Goal: Task Accomplishment & Management: Use online tool/utility

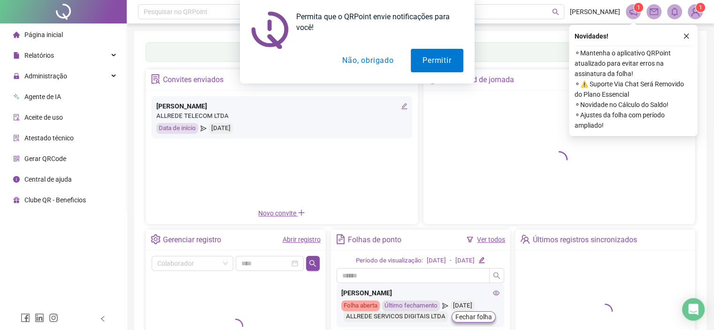
click at [685, 35] on div "Permita que o QRPoint envie notificações para você! Permitir Não, obrigado" at bounding box center [357, 42] width 714 height 84
click at [365, 60] on button "Não, obrigado" at bounding box center [367, 60] width 75 height 23
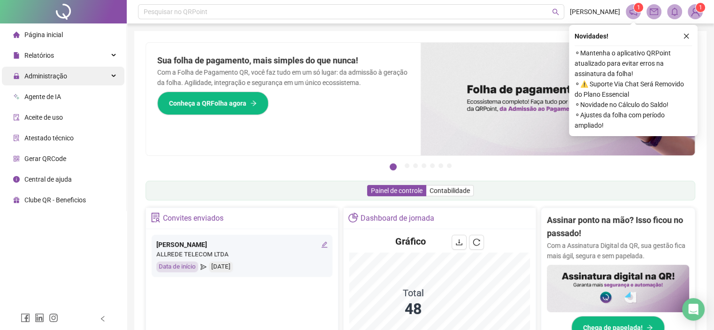
click at [96, 77] on div "Administração" at bounding box center [63, 76] width 122 height 19
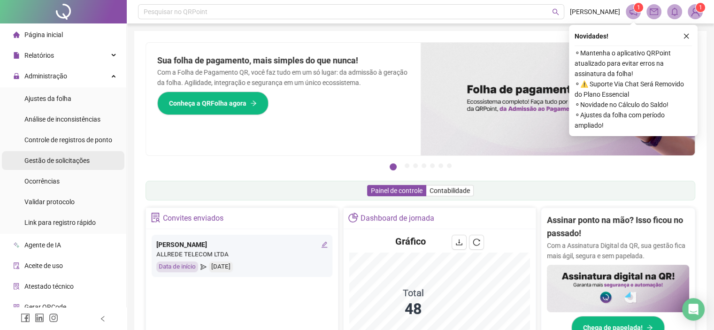
click at [73, 161] on span "Gestão de solicitações" at bounding box center [56, 161] width 65 height 8
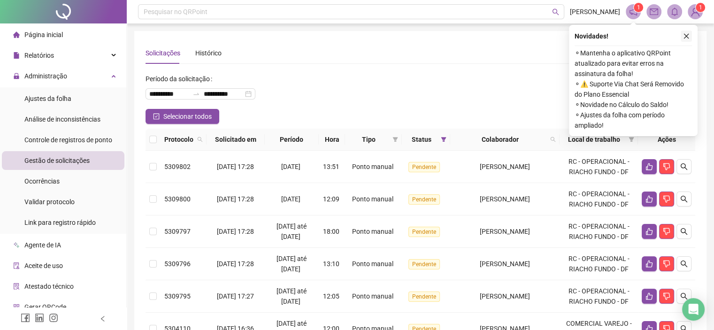
click at [685, 35] on icon "close" at bounding box center [686, 36] width 5 height 5
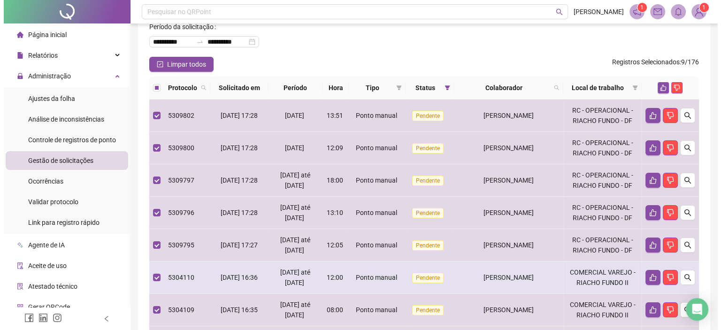
scroll to position [47, 0]
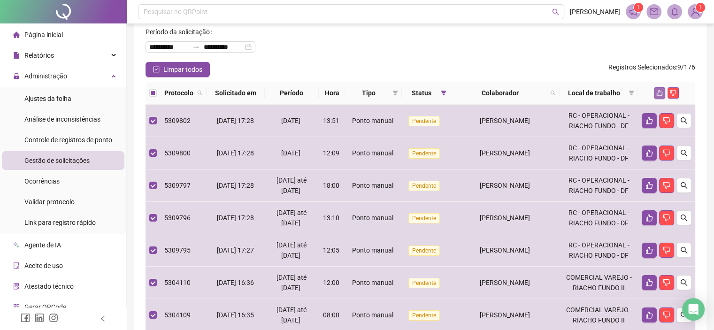
click at [659, 91] on icon "like" at bounding box center [659, 93] width 7 height 7
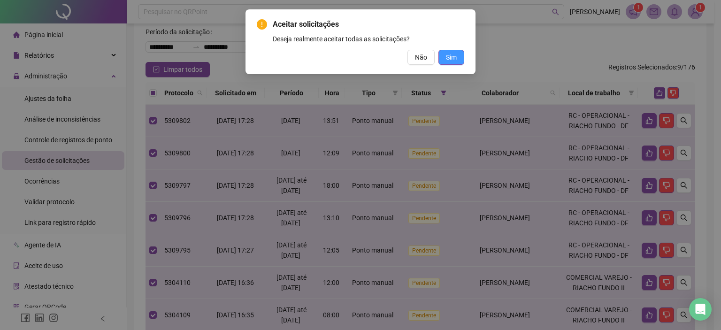
click at [446, 53] on span "Sim" at bounding box center [451, 57] width 11 height 10
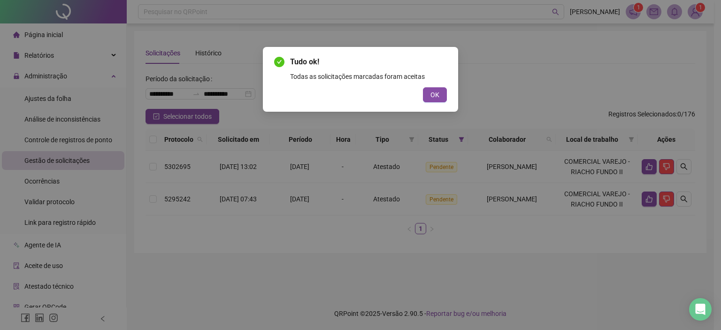
scroll to position [0, 0]
click at [431, 91] on span "OK" at bounding box center [434, 95] width 9 height 10
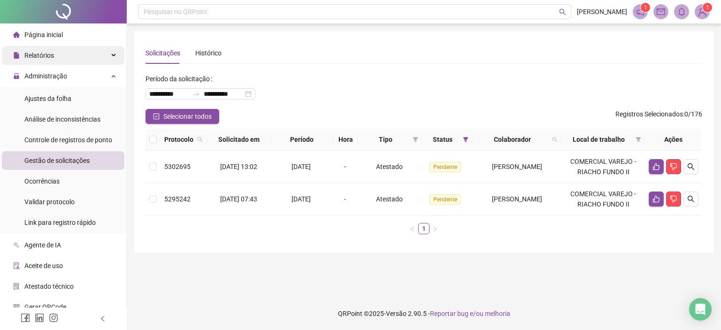
click at [107, 53] on div "Relatórios" at bounding box center [63, 55] width 122 height 19
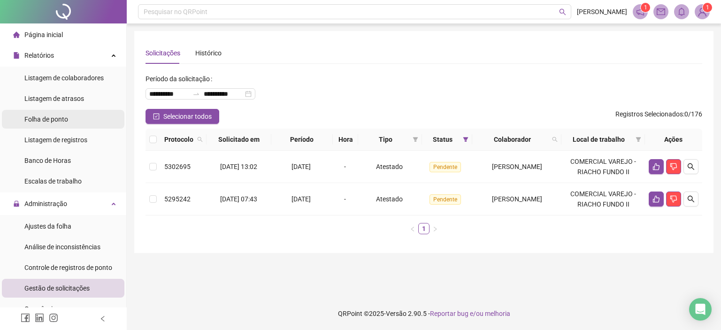
click at [66, 121] on span "Folha de ponto" at bounding box center [46, 119] width 44 height 8
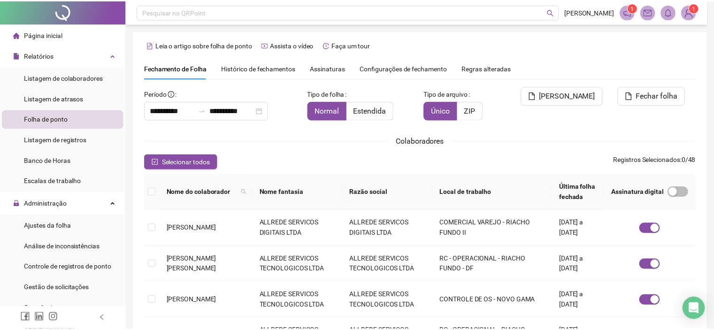
scroll to position [27, 0]
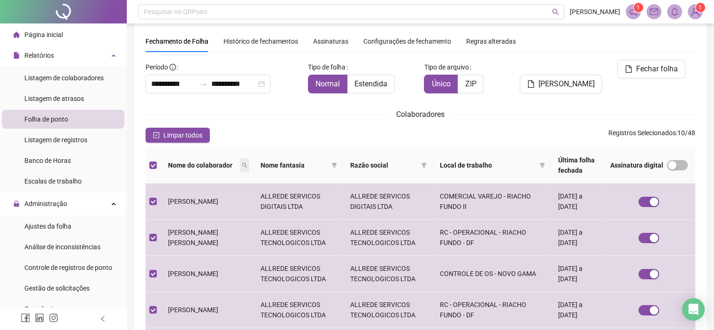
click at [245, 163] on icon "search" at bounding box center [244, 165] width 5 height 5
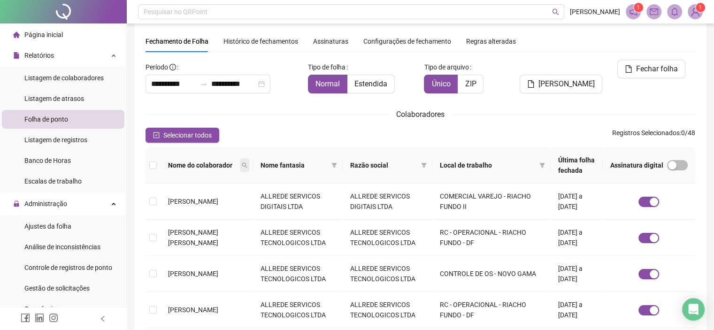
click at [245, 162] on icon "search" at bounding box center [245, 165] width 6 height 6
click at [212, 180] on input "text" at bounding box center [208, 181] width 88 height 15
type input "*******"
click at [181, 196] on span "Buscar" at bounding box center [190, 198] width 21 height 10
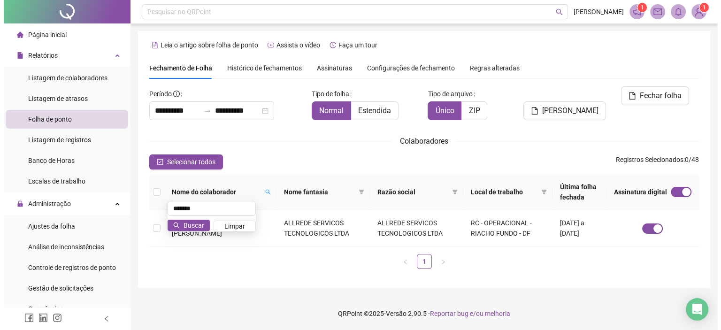
scroll to position [0, 0]
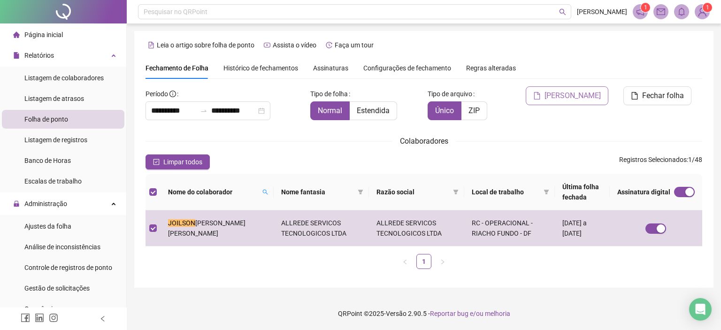
click at [579, 97] on span "[PERSON_NAME]" at bounding box center [572, 95] width 56 height 11
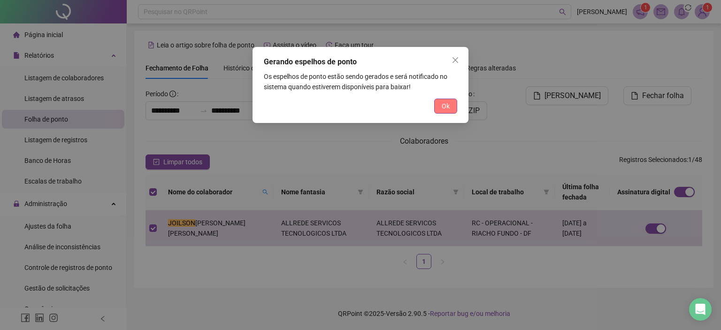
click at [449, 105] on span "Ok" at bounding box center [445, 106] width 8 height 10
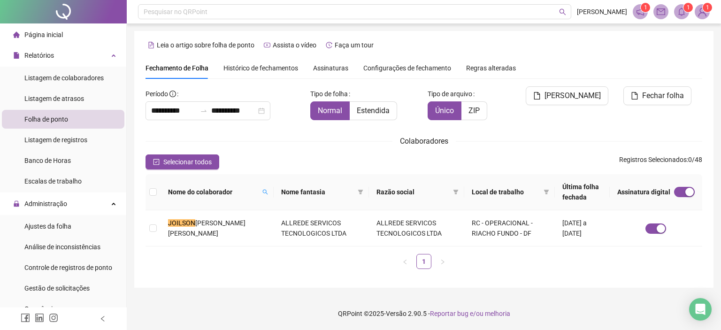
click at [682, 15] on icon "bell" at bounding box center [681, 12] width 7 height 8
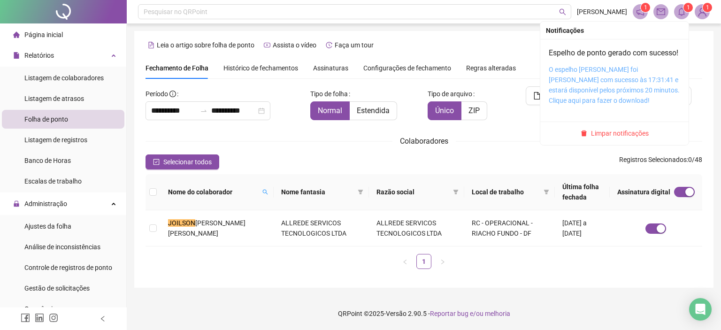
click at [591, 93] on link "O espelho [PERSON_NAME] foi [PERSON_NAME] com sucesso às 17:31:41 e estará disp…" at bounding box center [613, 85] width 131 height 38
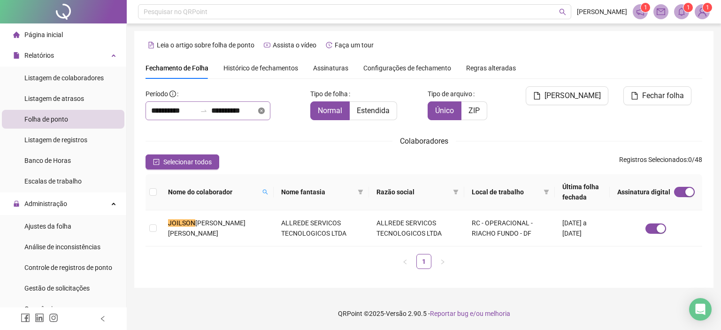
click at [265, 108] on icon "close-circle" at bounding box center [261, 110] width 7 height 7
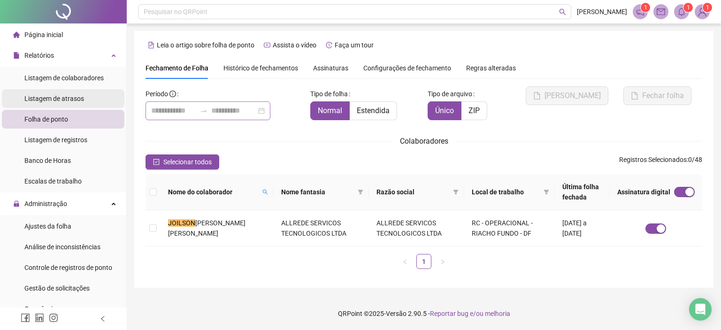
click at [64, 96] on span "Listagem de atrasos" at bounding box center [54, 99] width 60 height 8
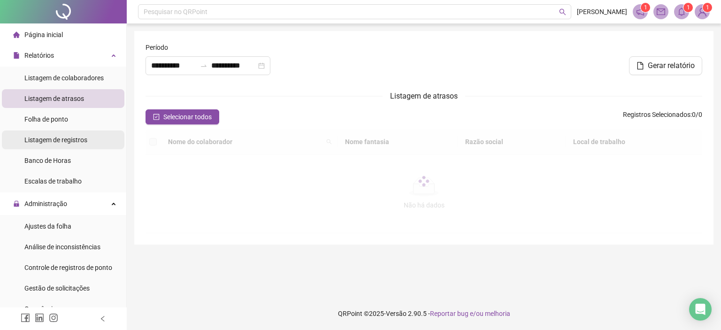
type input "**********"
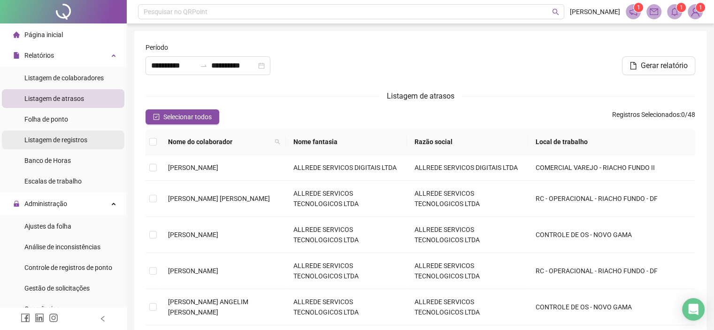
click at [68, 144] on div "Listagem de registros" at bounding box center [55, 139] width 63 height 19
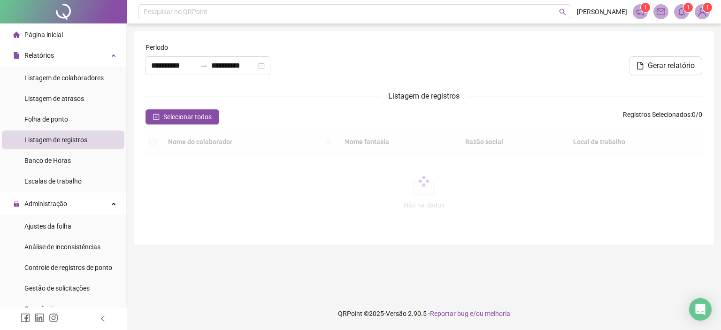
type input "**********"
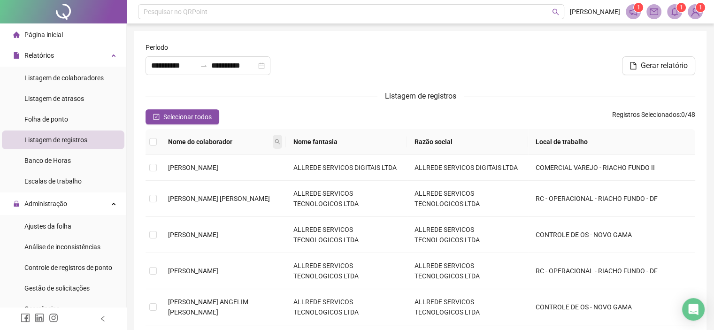
click at [280, 141] on icon "search" at bounding box center [277, 142] width 6 height 6
drag, startPoint x: 265, startPoint y: 156, endPoint x: 287, endPoint y: 141, distance: 27.3
click at [265, 154] on input "text" at bounding box center [252, 158] width 88 height 15
type input "****"
click at [237, 176] on span "Buscar" at bounding box center [234, 175] width 21 height 10
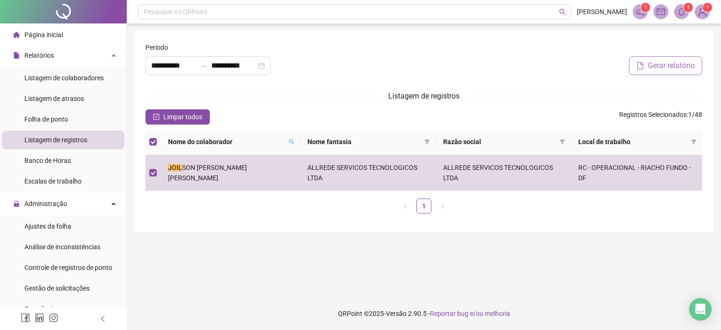
click at [664, 64] on span "Gerar relatório" at bounding box center [670, 65] width 47 height 11
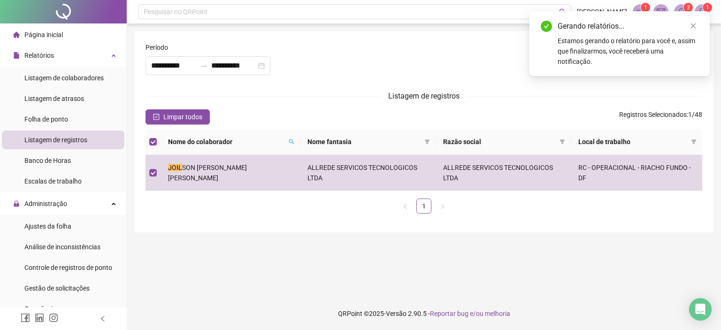
click at [544, 87] on form "**********" at bounding box center [423, 131] width 556 height 179
click at [693, 27] on icon "close" at bounding box center [693, 26] width 7 height 7
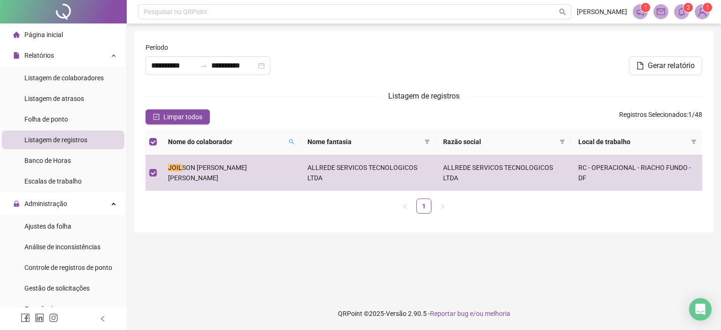
click at [682, 10] on icon "bell" at bounding box center [681, 12] width 8 height 8
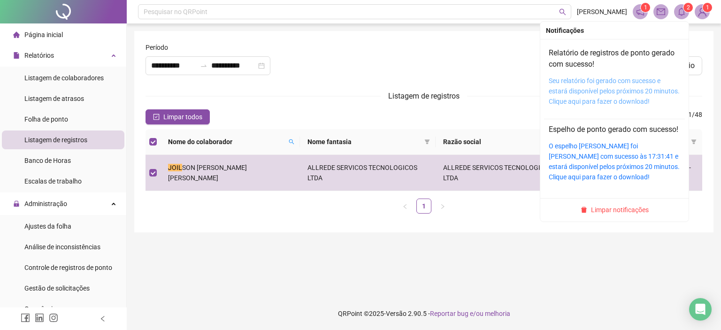
click at [597, 89] on link "Seu relatório foi gerado com sucesso e estará disponível pelos próximos 20 minu…" at bounding box center [613, 91] width 131 height 28
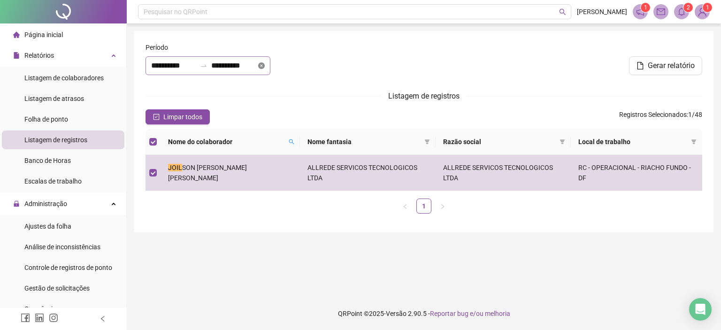
click at [265, 65] on icon "close-circle" at bounding box center [261, 65] width 7 height 7
click at [251, 66] on input at bounding box center [233, 65] width 45 height 11
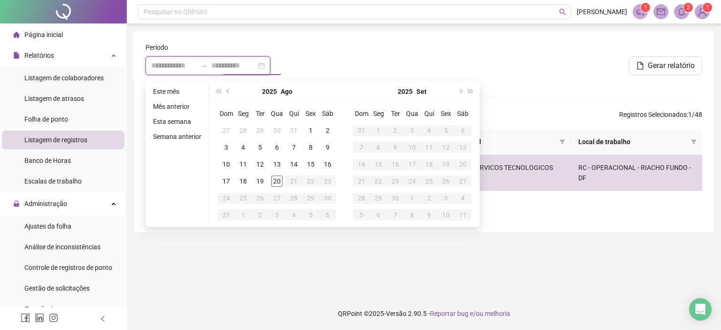
type input "**********"
click at [276, 180] on div "20" at bounding box center [276, 180] width 11 height 11
type input "**********"
click at [279, 180] on div "20" at bounding box center [276, 180] width 11 height 11
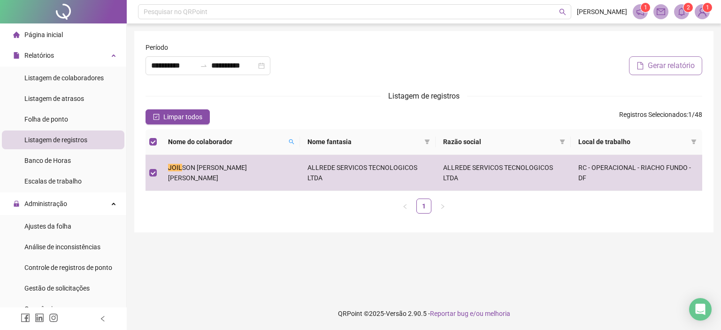
click at [658, 67] on span "Gerar relatório" at bounding box center [670, 65] width 47 height 11
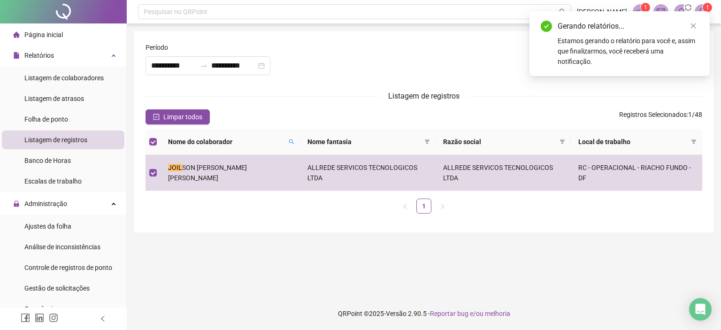
click at [591, 49] on div "Estamos gerando o relatório para você e, assim que finalizarmos, você receberá …" at bounding box center [627, 51] width 141 height 31
click at [600, 50] on div "Estamos gerando o relatório para você e, assim que finalizarmos, você receberá …" at bounding box center [627, 51] width 141 height 31
click at [608, 43] on div "Estamos gerando o relatório para você e, assim que finalizarmos, você receberá …" at bounding box center [627, 51] width 141 height 31
click at [457, 66] on div at bounding box center [424, 62] width 188 height 40
click at [608, 48] on div "Estamos gerando o relatório para você e, assim que finalizarmos, você receberá …" at bounding box center [627, 51] width 141 height 31
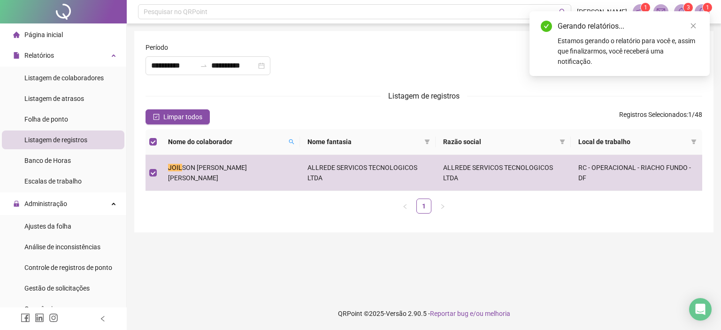
click at [591, 29] on div "Gerando relatórios..." at bounding box center [627, 26] width 141 height 11
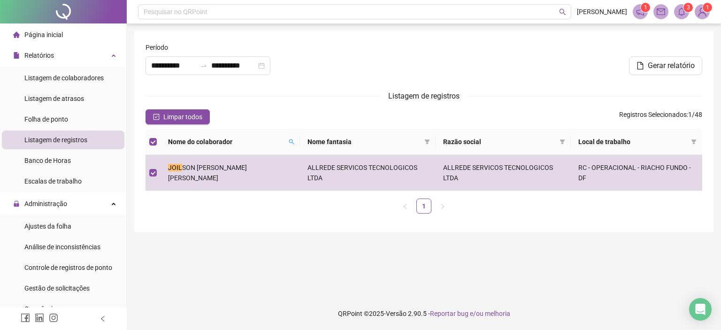
click at [502, 55] on div at bounding box center [424, 62] width 188 height 40
click at [671, 64] on span "Gerar relatório" at bounding box center [670, 65] width 47 height 11
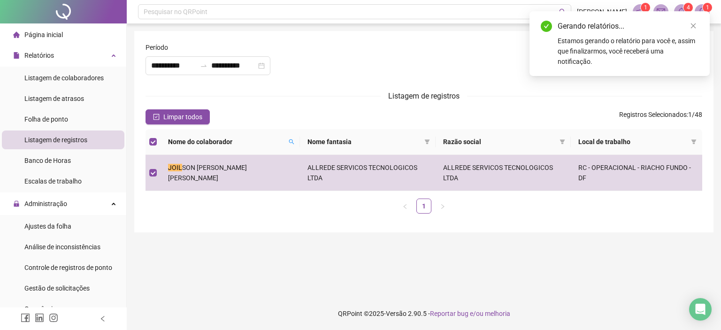
click at [499, 84] on form "**********" at bounding box center [423, 131] width 556 height 179
click at [435, 35] on div "**********" at bounding box center [423, 131] width 579 height 201
click at [694, 31] on div "Gerando relatórios..." at bounding box center [627, 26] width 141 height 11
click at [692, 26] on icon "close" at bounding box center [693, 26] width 7 height 7
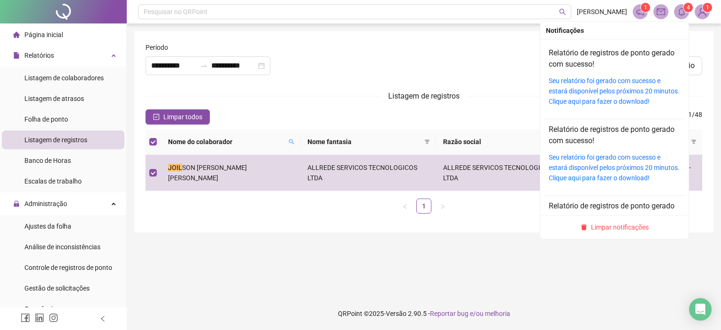
click at [676, 14] on span at bounding box center [681, 11] width 15 height 15
click at [601, 93] on link "Seu relatório foi gerado com sucesso e estará disponível pelos próximos 20 minu…" at bounding box center [613, 91] width 131 height 28
